Goal: Information Seeking & Learning: Understand process/instructions

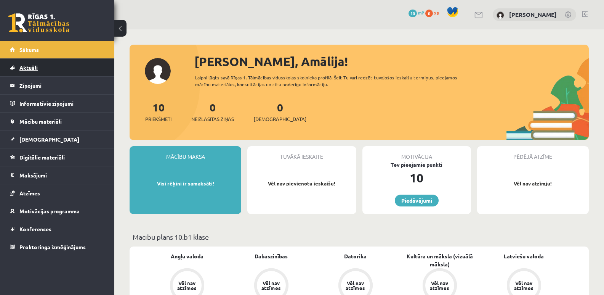
click at [32, 66] on span "Aktuāli" at bounding box center [28, 67] width 18 height 7
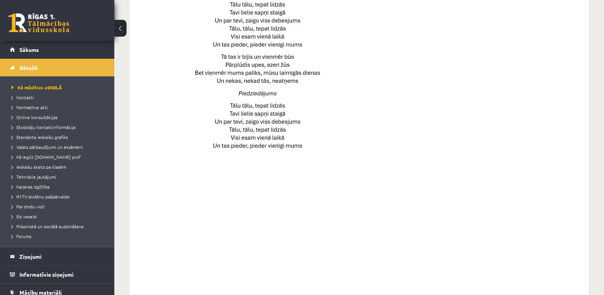
scroll to position [533, 0]
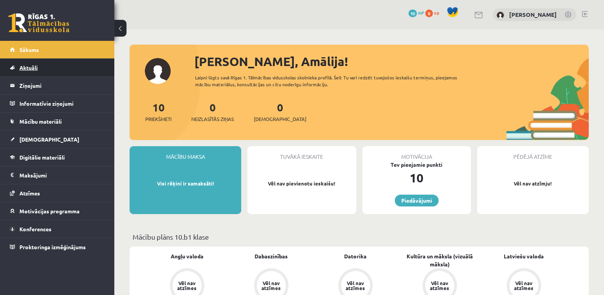
click at [28, 67] on span "Aktuāli" at bounding box center [28, 67] width 18 height 7
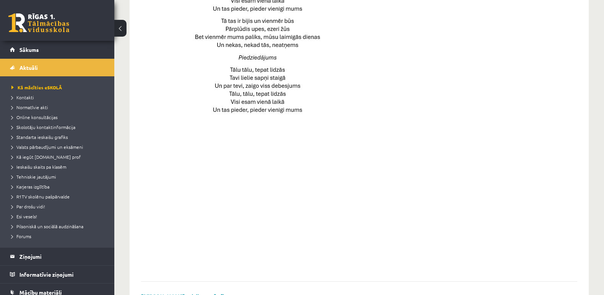
scroll to position [536, 0]
